Goal: Task Accomplishment & Management: Manage account settings

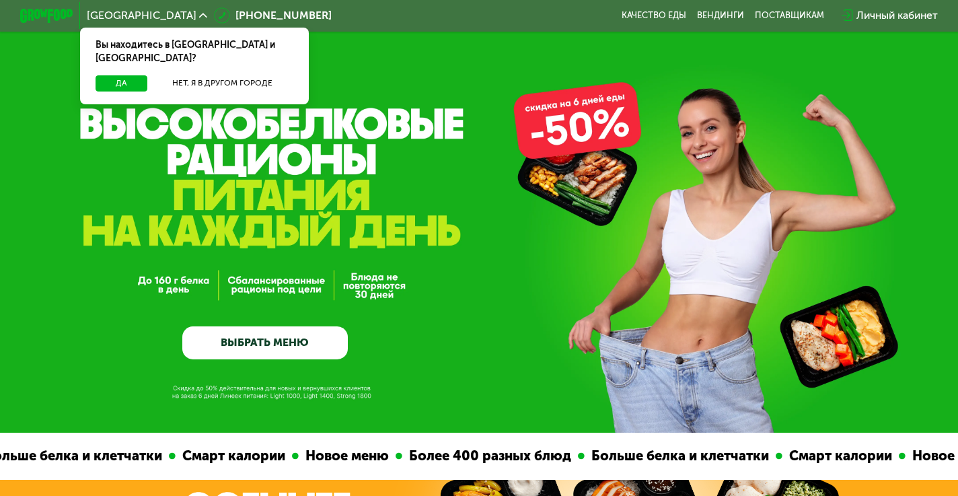
click at [906, 9] on div "Личный кабинет" at bounding box center [896, 15] width 81 height 16
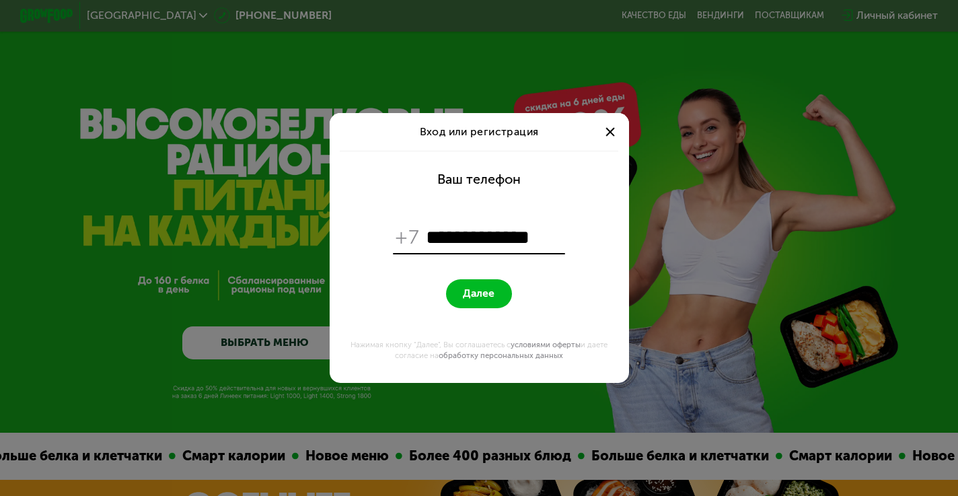
type input "**********"
click at [478, 293] on button "Далее" at bounding box center [479, 293] width 66 height 29
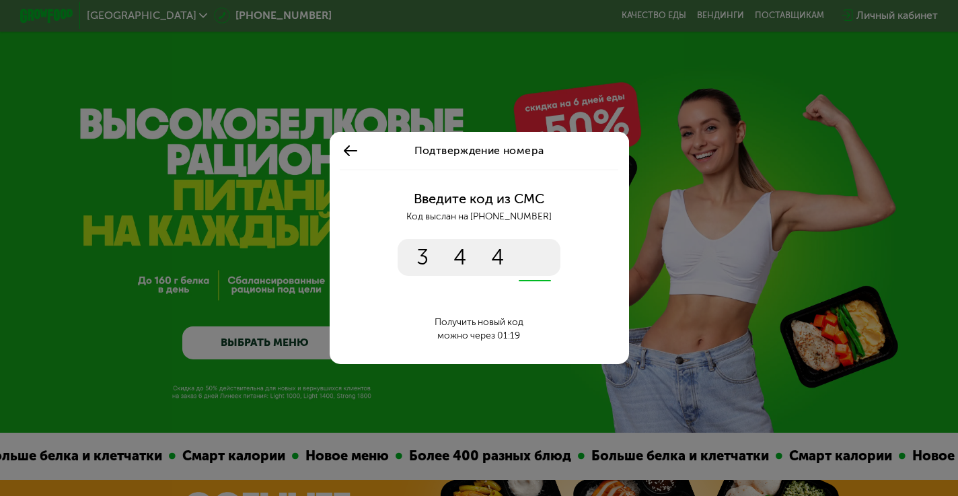
type input "****"
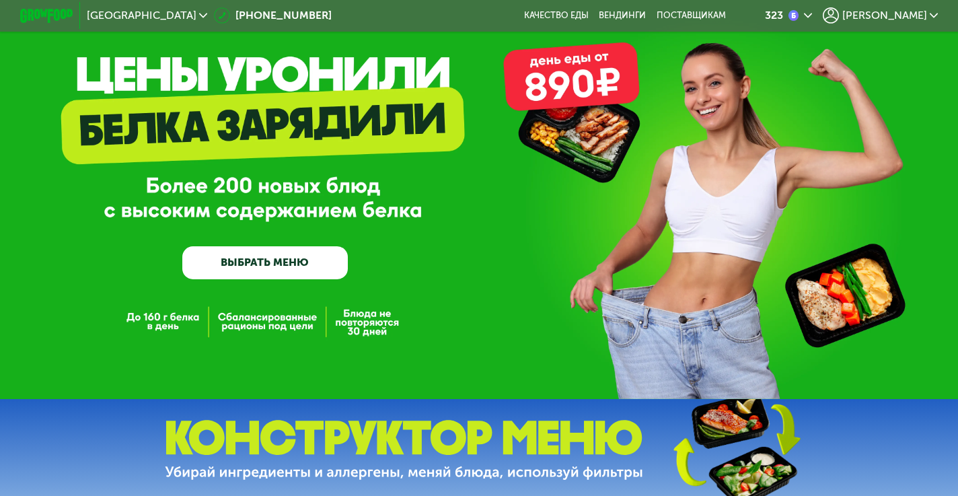
scroll to position [113, 0]
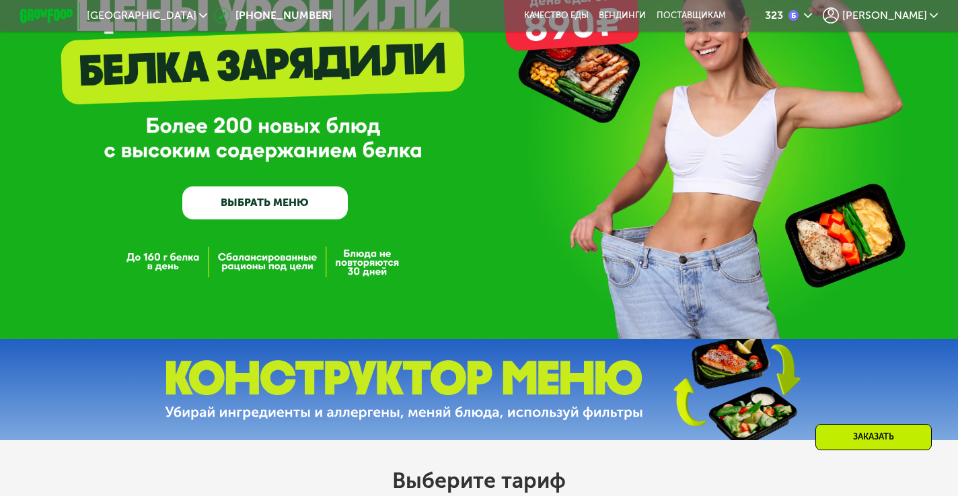
click at [928, 14] on div "[PERSON_NAME]" at bounding box center [879, 15] width 115 height 16
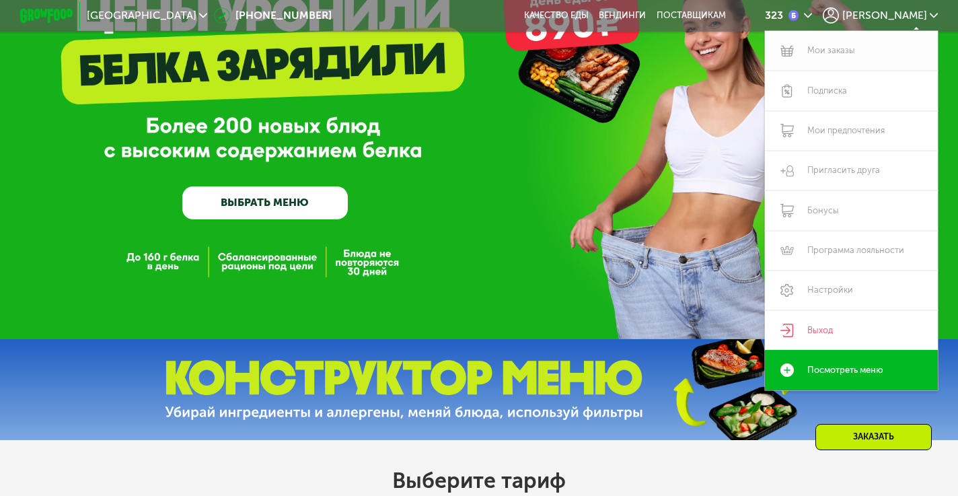
click at [855, 50] on link "Мои заказы" at bounding box center [851, 51] width 173 height 40
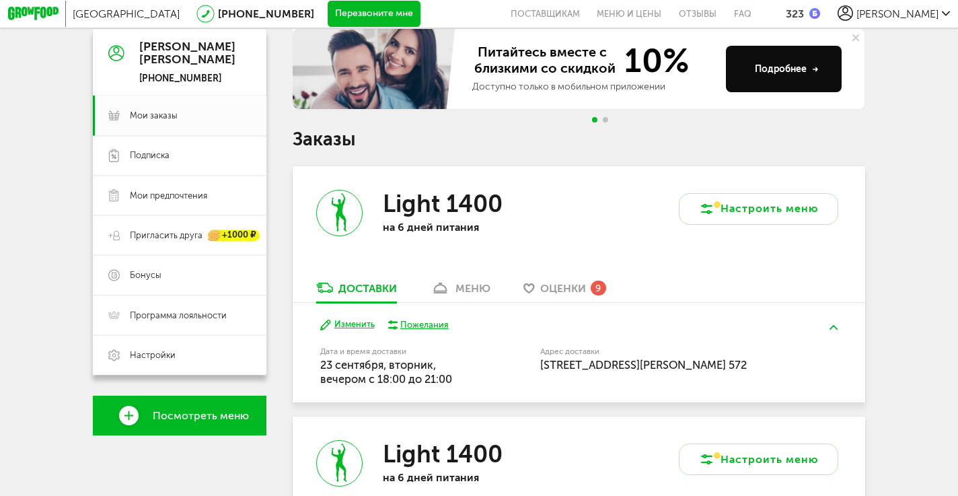
scroll to position [152, 0]
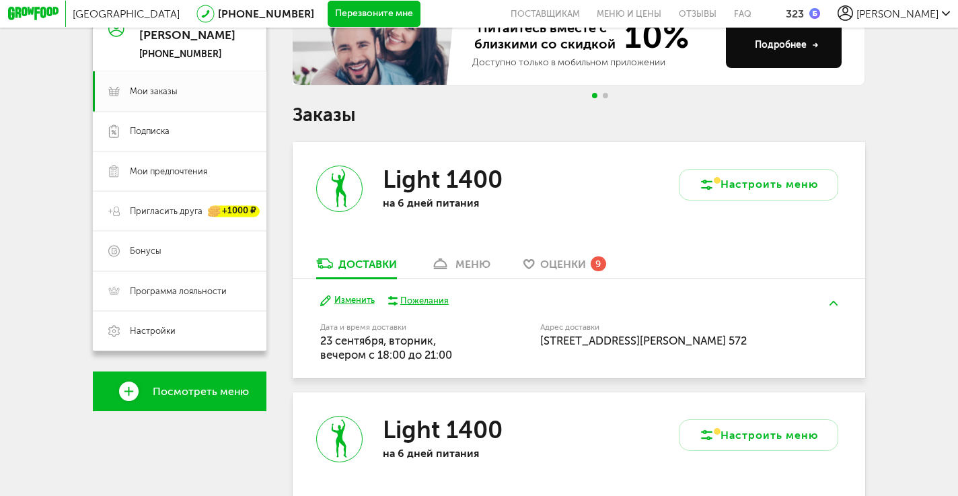
click at [473, 264] on div "меню" at bounding box center [472, 264] width 35 height 13
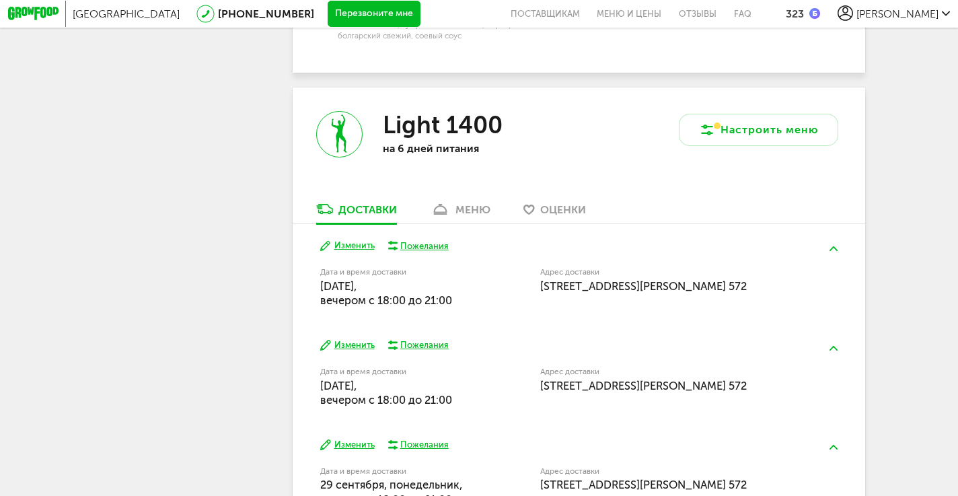
scroll to position [1674, 0]
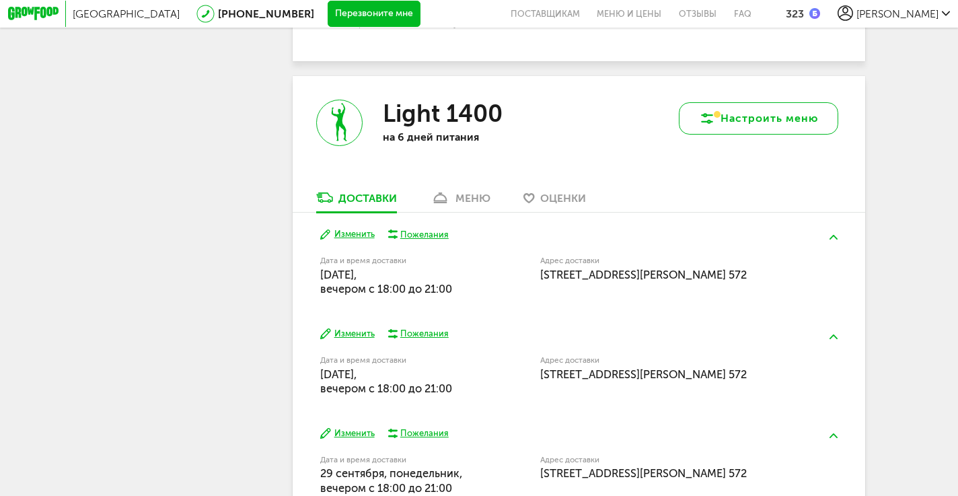
click at [767, 102] on button "Настроить меню" at bounding box center [758, 118] width 159 height 32
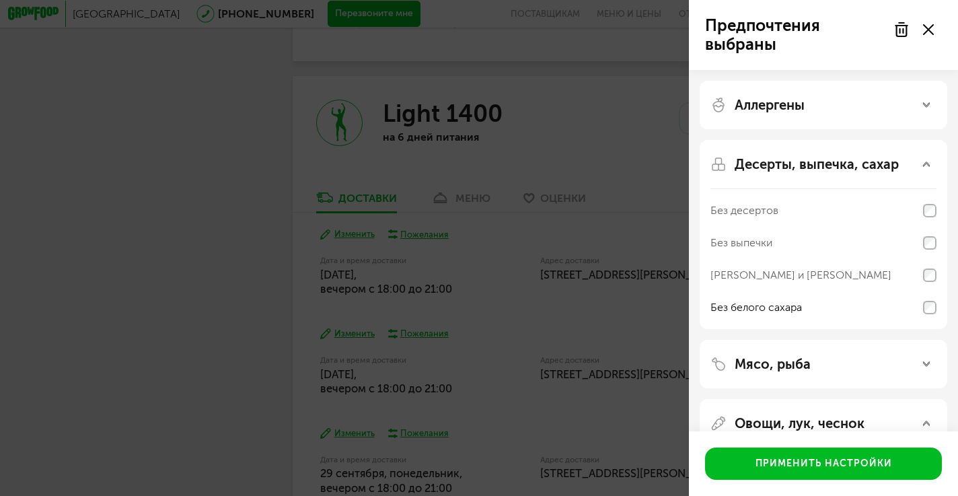
click at [804, 73] on div "Аллергены Десерты, выпечка, сахар Без десертов Без выпечки Без сэндвичей и круа…" at bounding box center [823, 412] width 269 height 685
click at [804, 102] on p "Аллергены" at bounding box center [769, 105] width 70 height 16
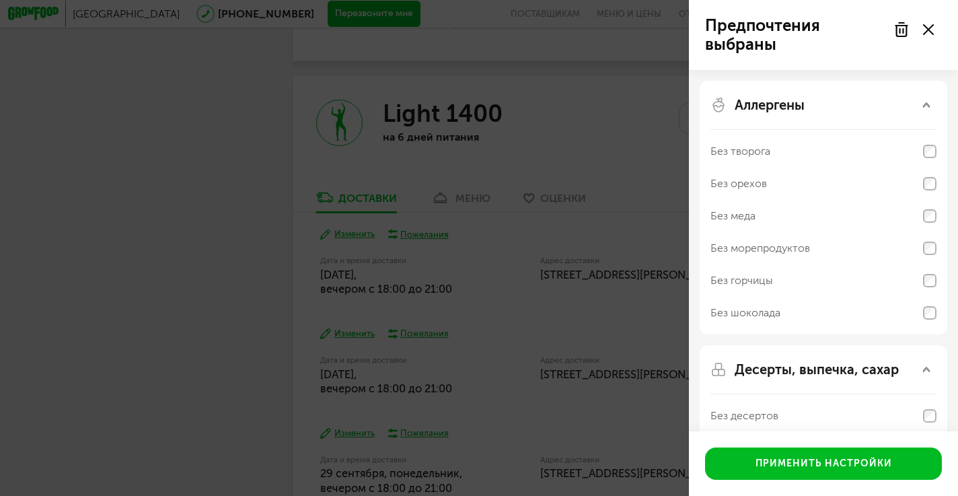
click at [804, 102] on p "Аллергены" at bounding box center [769, 105] width 70 height 16
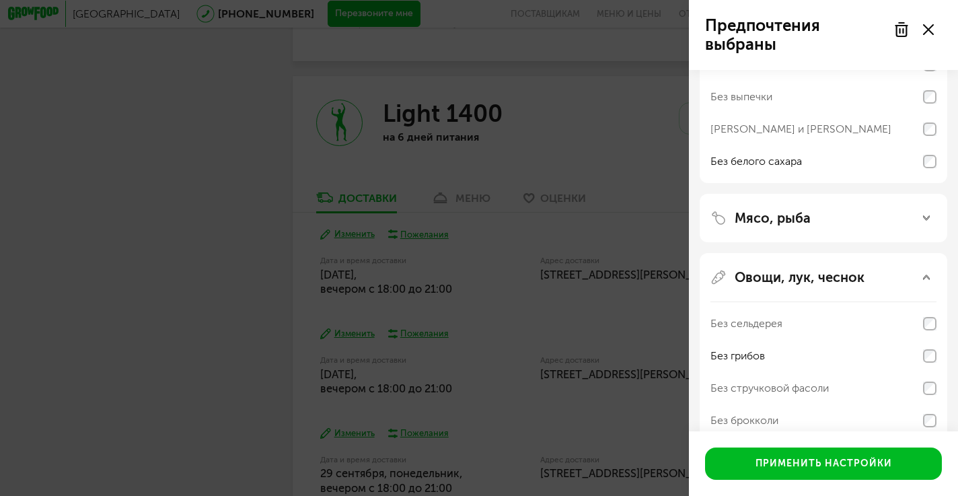
scroll to position [158, 0]
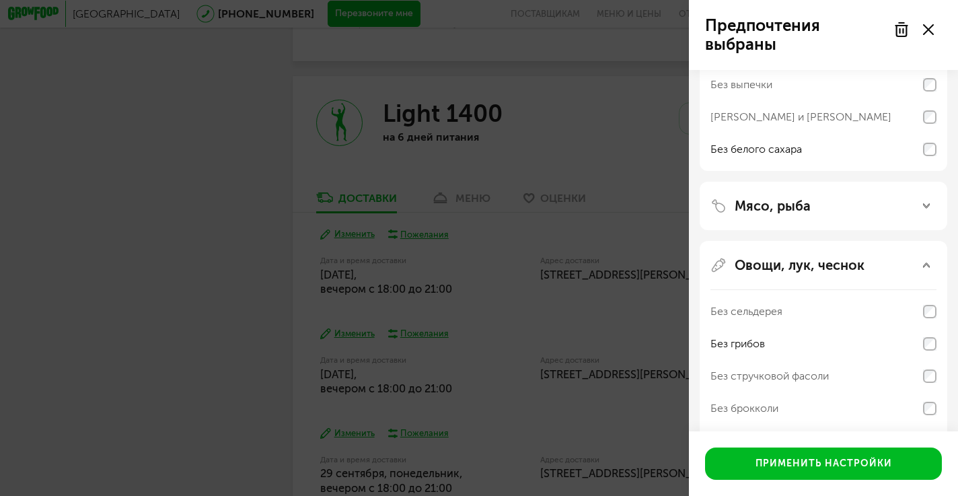
click at [806, 221] on div "Мясо, рыба" at bounding box center [822, 206] width 247 height 48
click at [810, 208] on div "Мясо, рыба" at bounding box center [823, 206] width 226 height 16
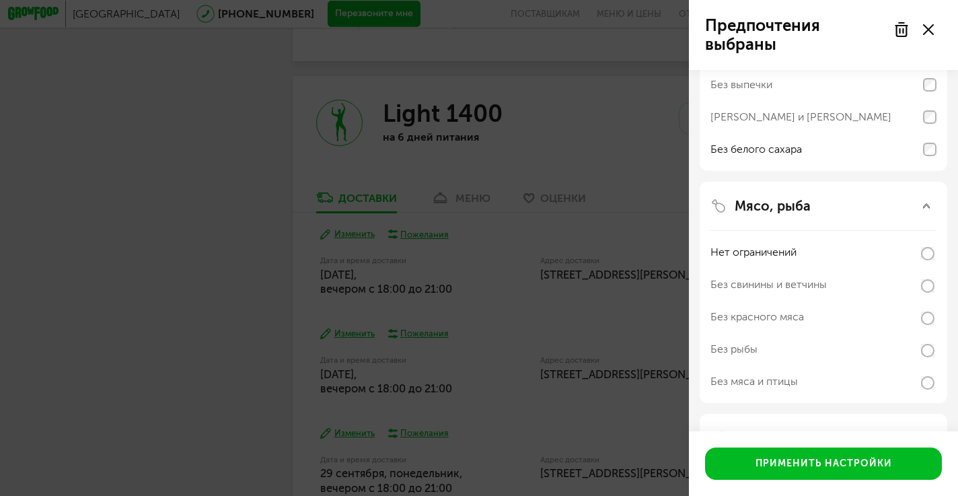
click at [810, 208] on div "Мясо, рыба" at bounding box center [823, 206] width 226 height 16
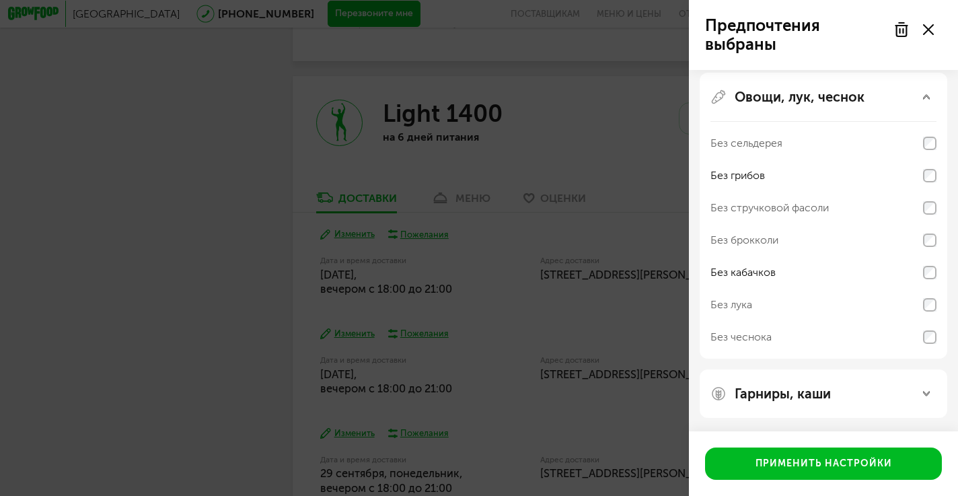
scroll to position [326, 0]
click at [790, 431] on div "Применить настройки" at bounding box center [823, 463] width 269 height 65
click at [790, 411] on div "Гарниры, каши" at bounding box center [822, 393] width 247 height 48
click at [800, 395] on p "Гарниры, каши" at bounding box center [782, 393] width 96 height 16
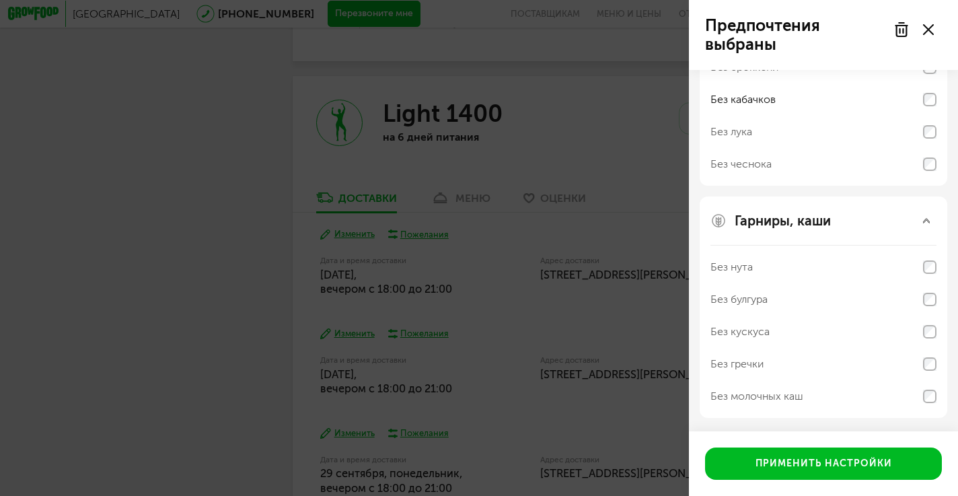
scroll to position [499, 0]
click at [800, 395] on div "Без молочных каш" at bounding box center [756, 396] width 93 height 16
click at [930, 29] on icon at bounding box center [928, 29] width 11 height 11
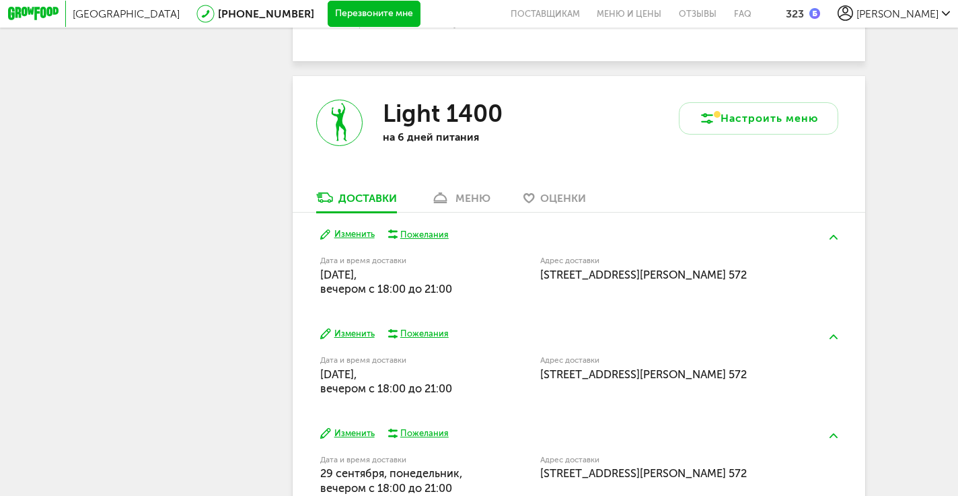
click at [477, 190] on link "меню" at bounding box center [460, 201] width 73 height 22
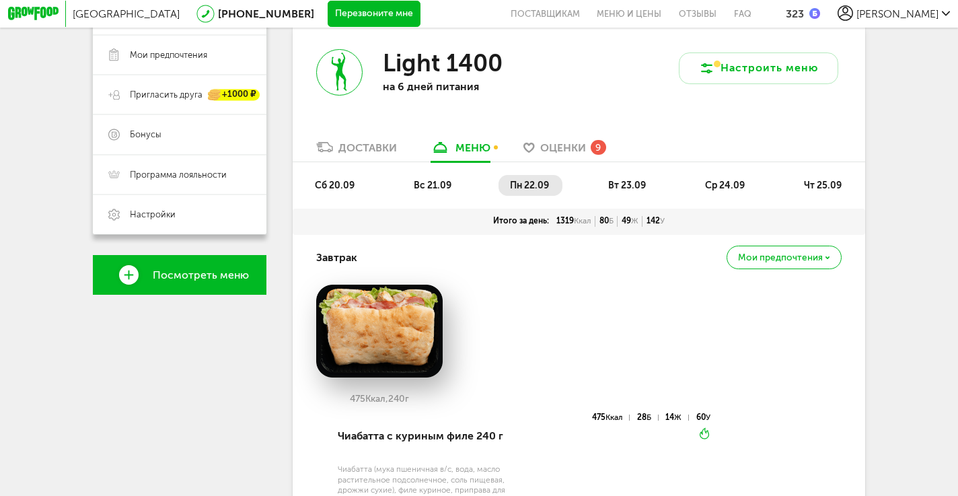
scroll to position [264, 0]
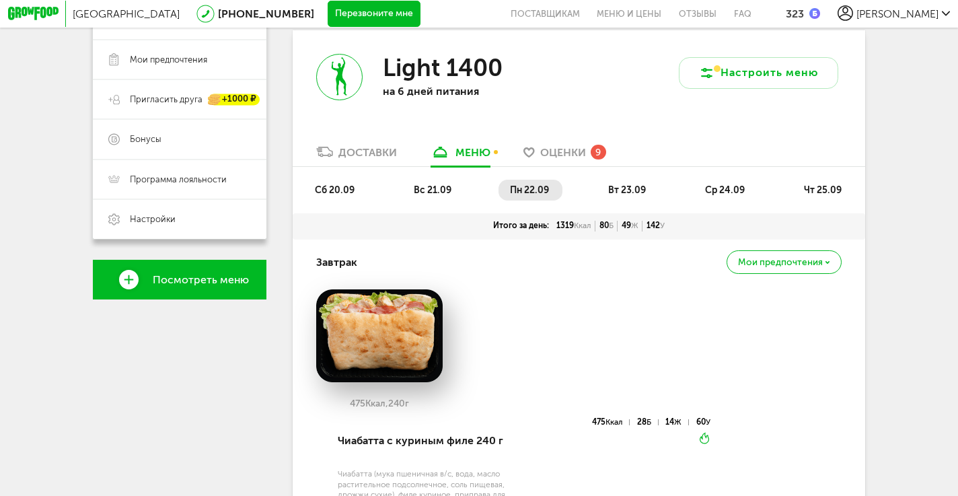
click at [641, 187] on span "вт 23.09" at bounding box center [627, 189] width 38 height 11
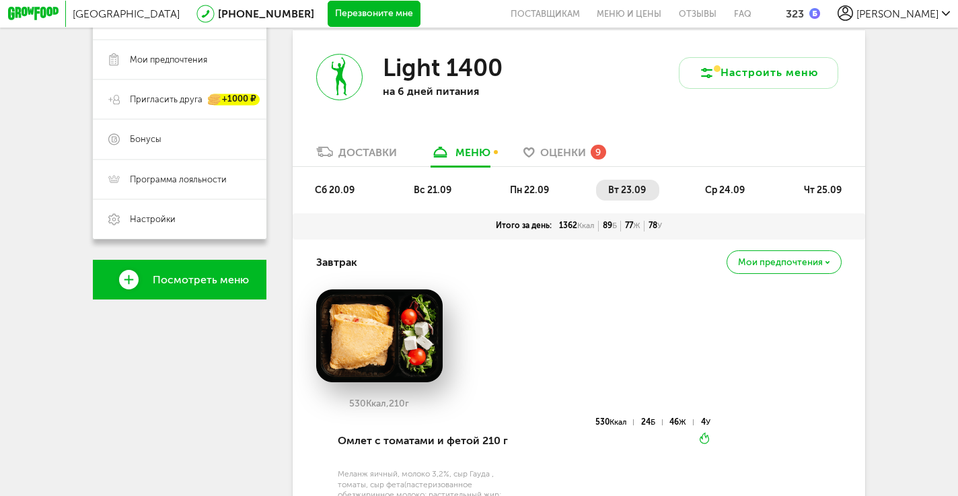
click at [707, 186] on span "ср 24.09" at bounding box center [725, 189] width 40 height 11
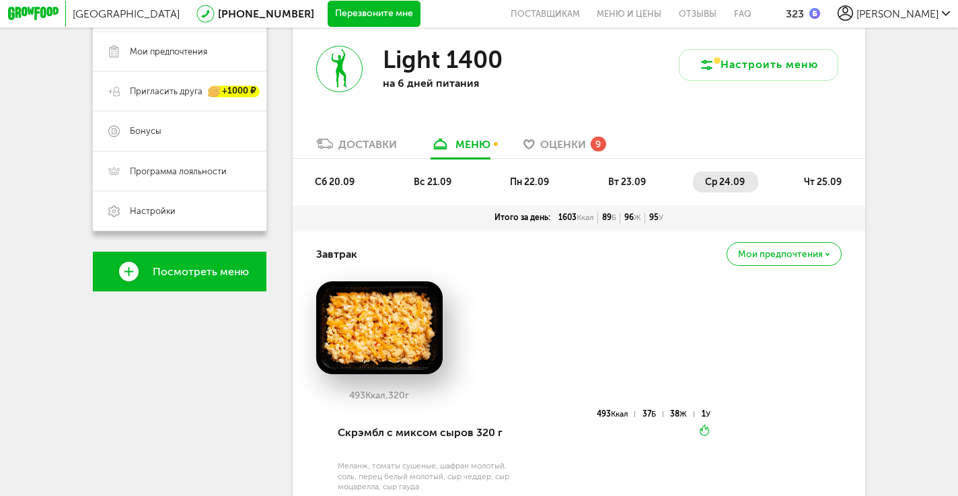
scroll to position [273, 0]
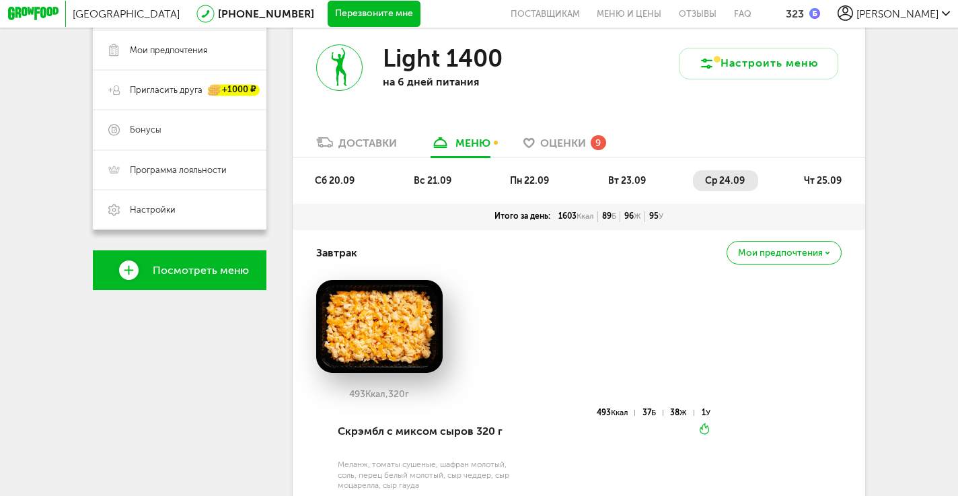
click at [826, 186] on span "чт 25.09" at bounding box center [823, 180] width 38 height 11
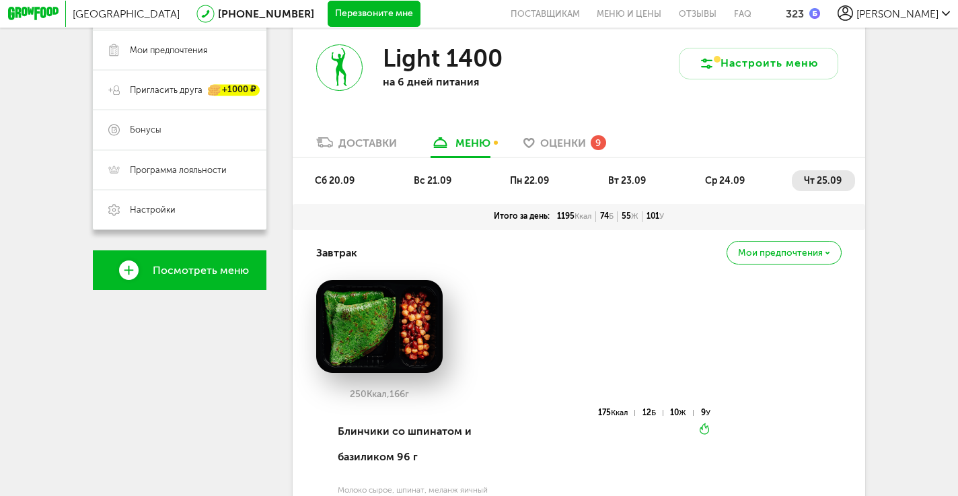
click at [740, 184] on span "ср 24.09" at bounding box center [725, 180] width 40 height 11
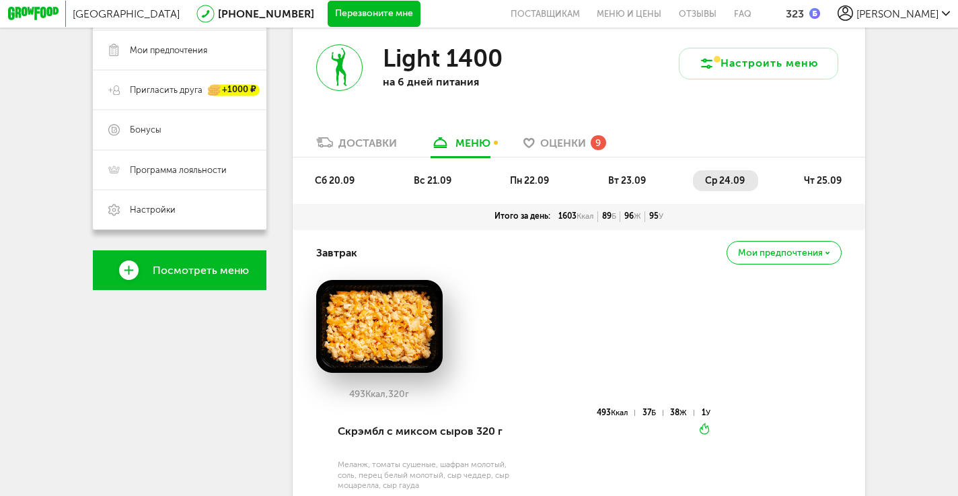
click at [658, 177] on li "вт 23.09" at bounding box center [627, 180] width 63 height 21
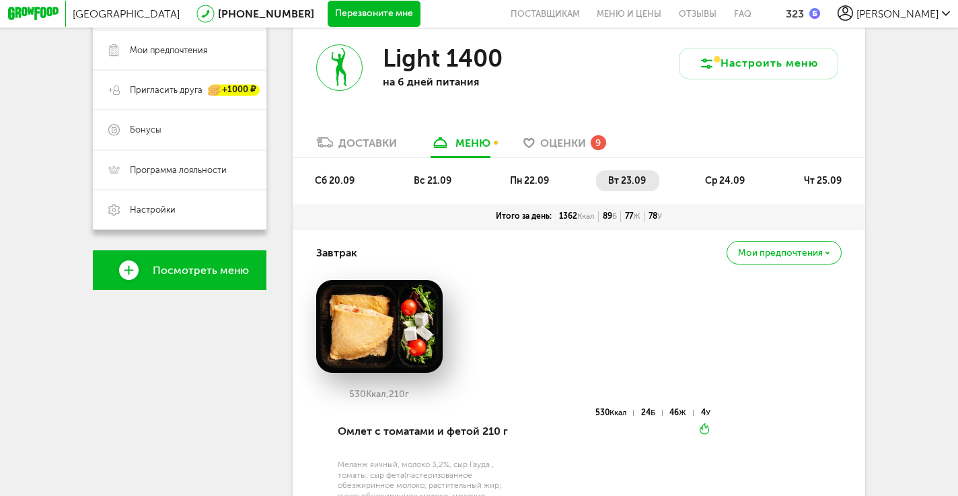
click at [645, 176] on span "вт 23.09" at bounding box center [627, 180] width 38 height 11
click at [548, 190] on ul "сб 20.09 вс 21.09 пн 22.09 вт 23.09 ср 24.09 чт 25.09" at bounding box center [579, 187] width 552 height 34
click at [548, 185] on span "пн 22.09" at bounding box center [529, 180] width 39 height 11
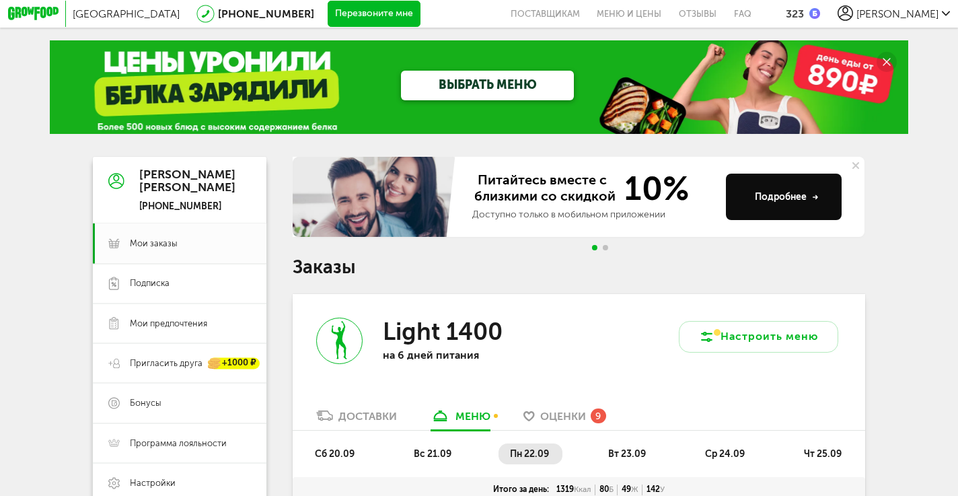
scroll to position [0, 0]
